Goal: Contribute content

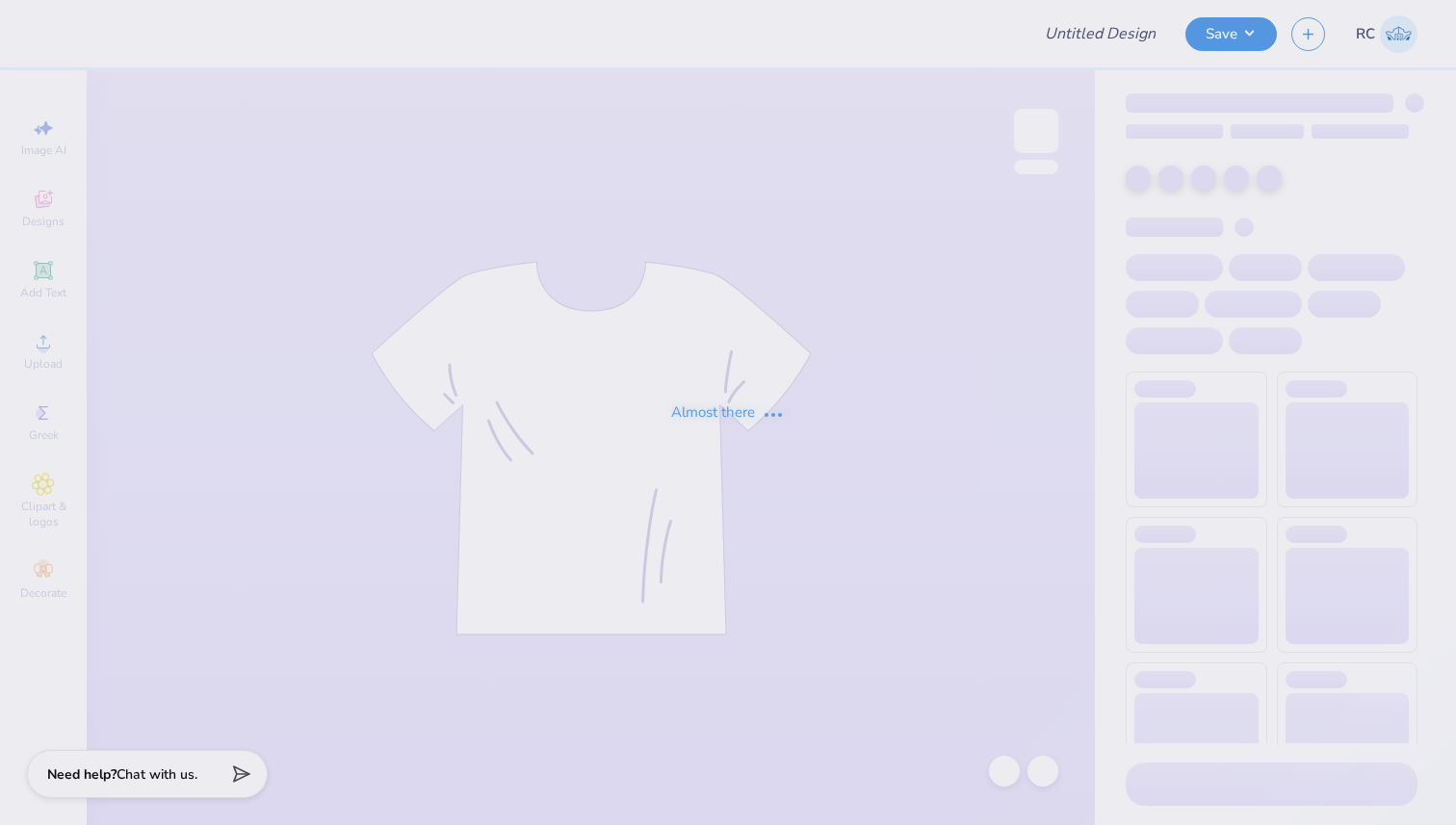
type input "Alpha Delta Pi Sweat Set"
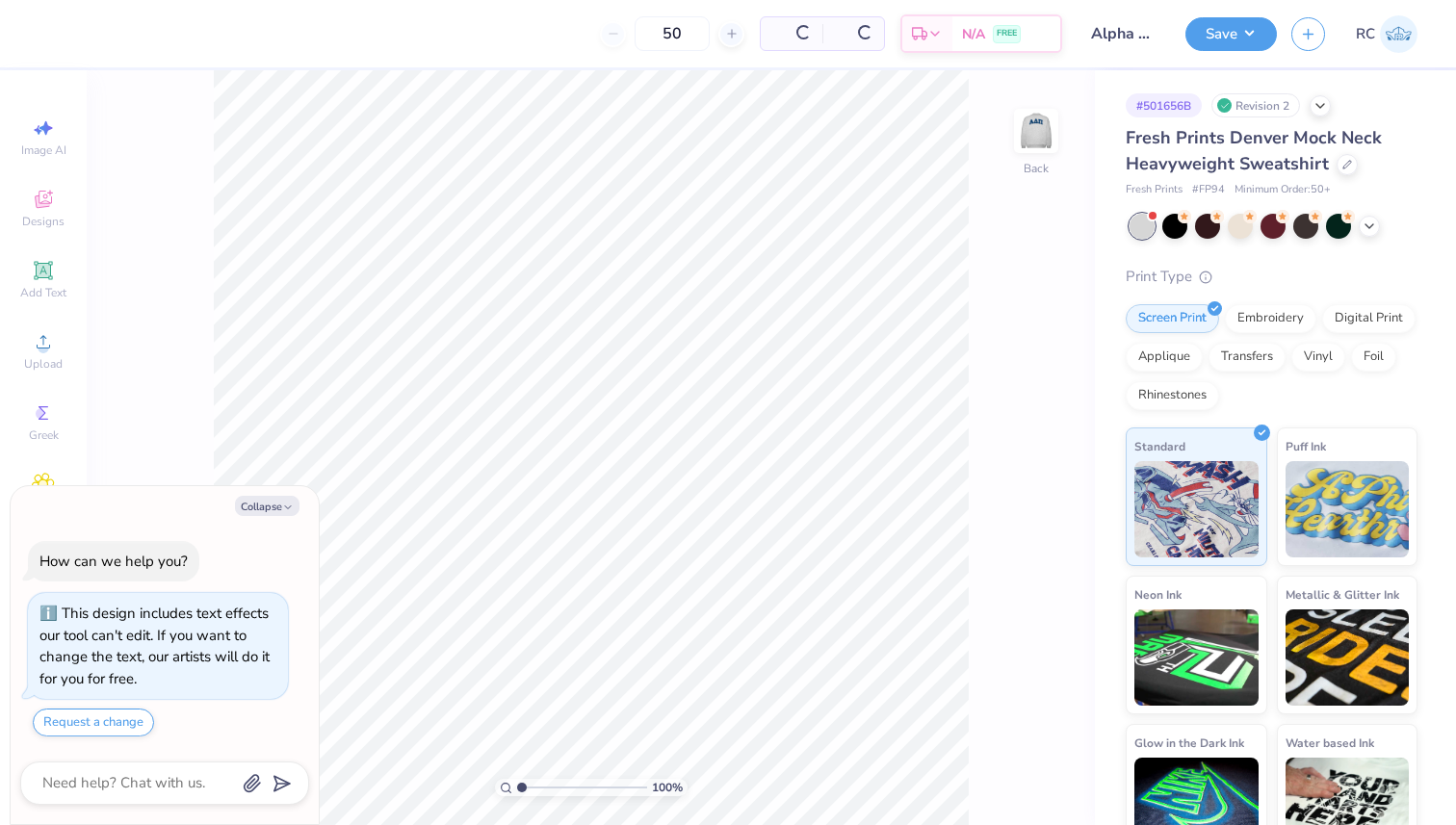
scroll to position [76, 0]
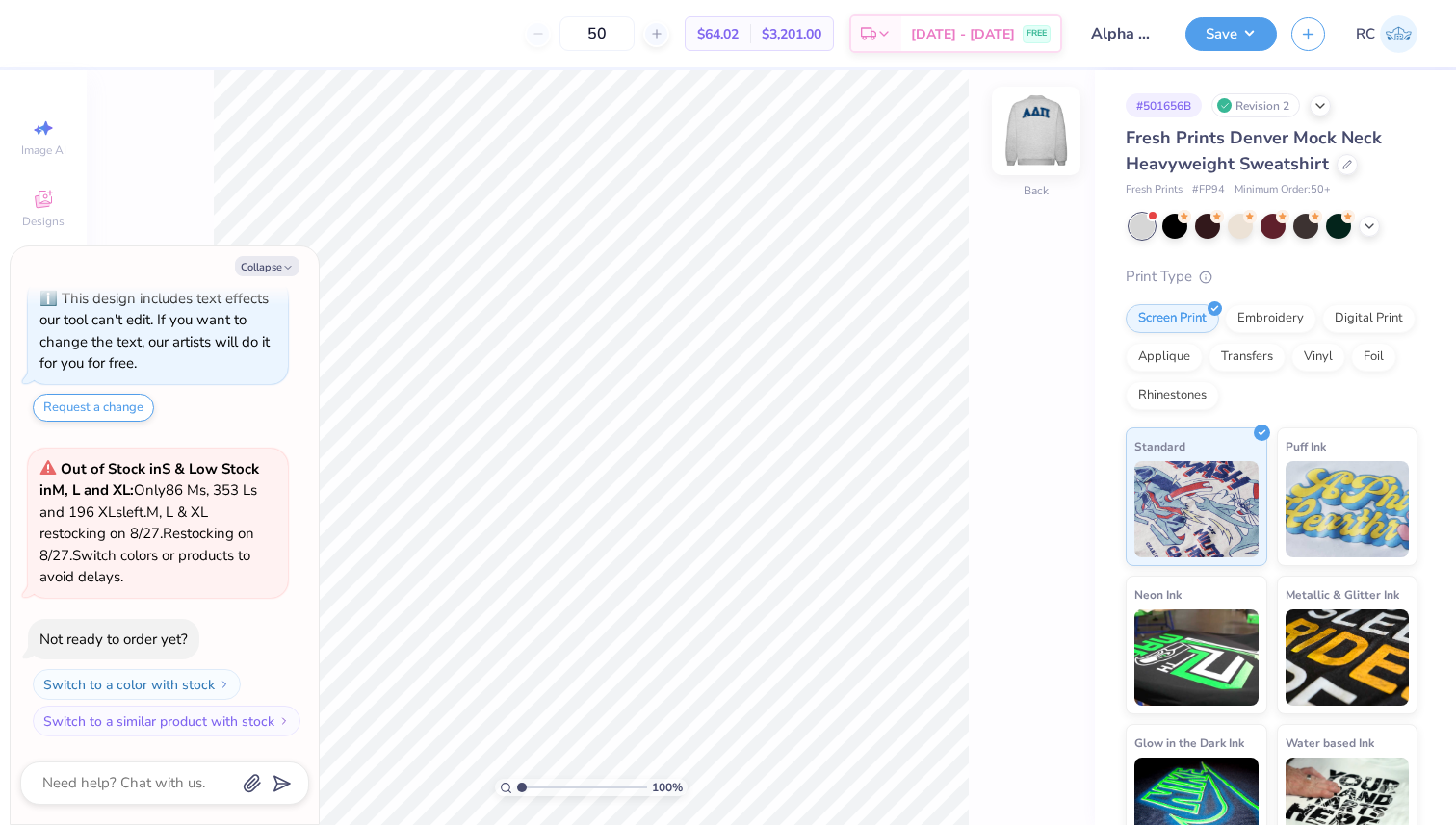
click at [1031, 139] on img at bounding box center [1035, 130] width 77 height 77
type textarea "x"
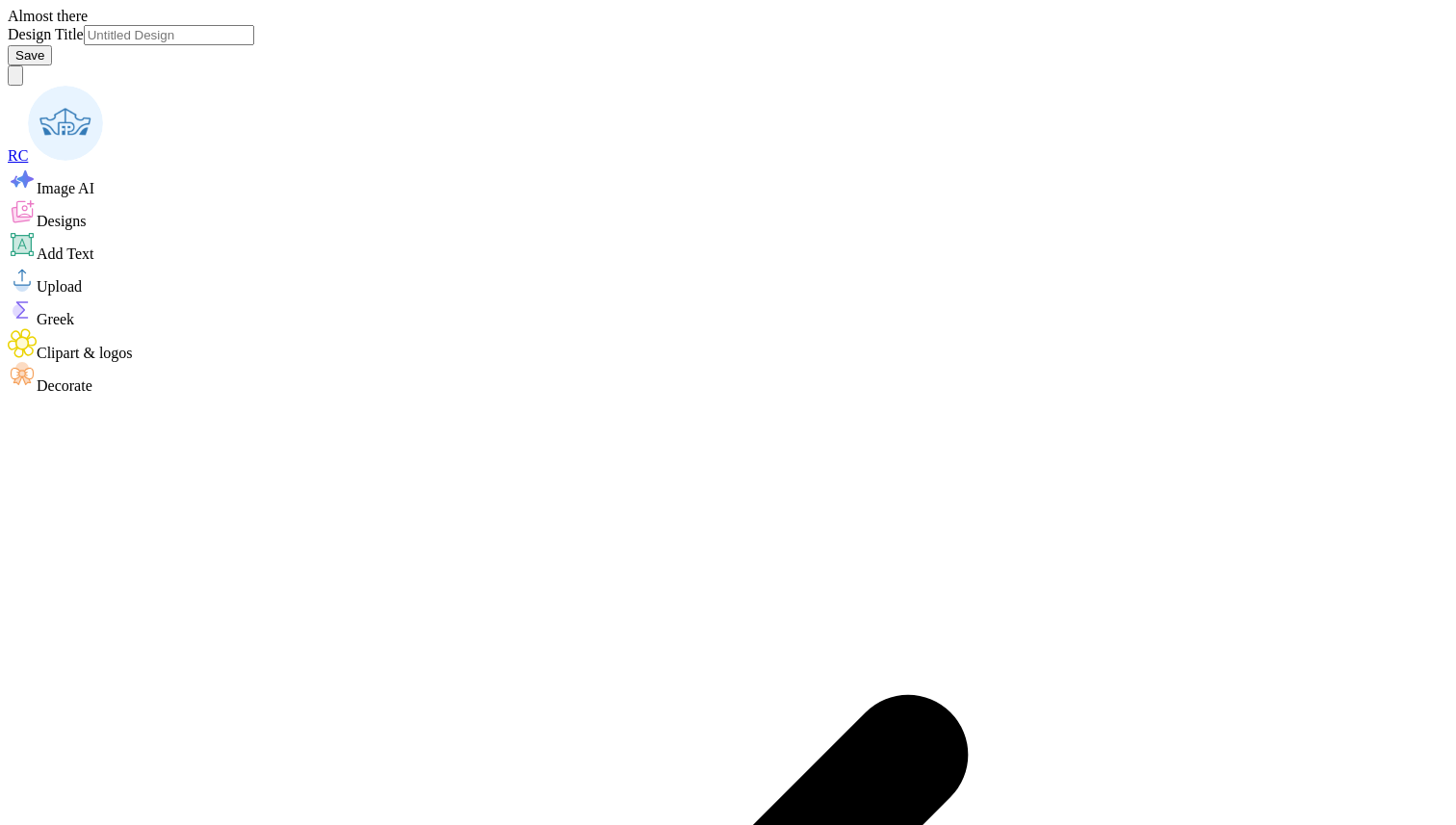
type input "[GEOGRAPHIC_DATA] Store and Committee Merch"
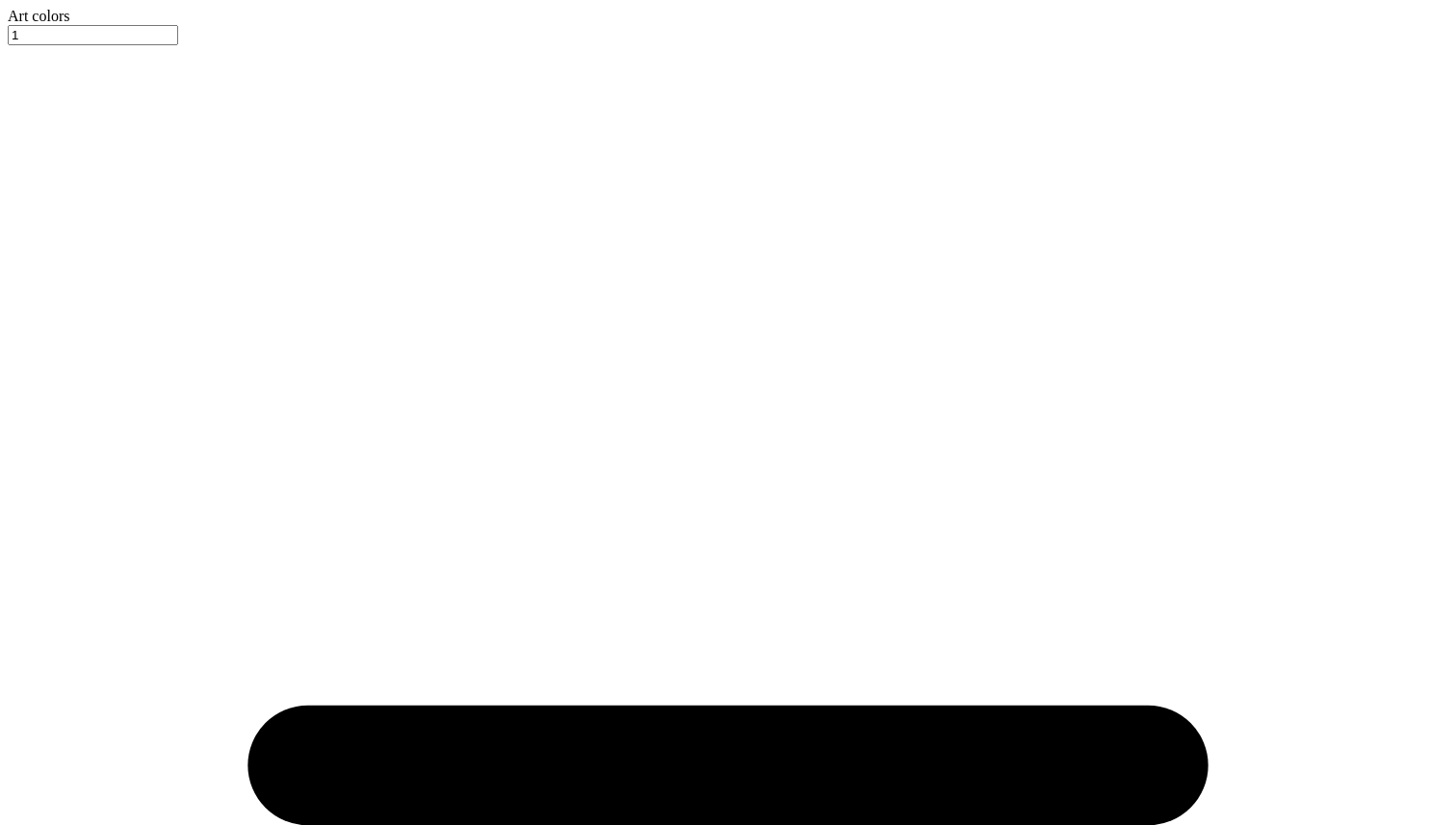
type textarea "x"
